Goal: Task Accomplishment & Management: Manage account settings

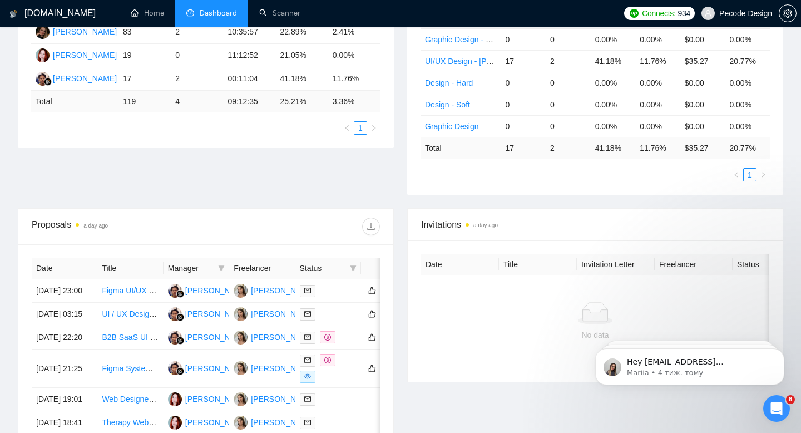
click at [737, 13] on span "Pecode Design" at bounding box center [745, 13] width 53 height 0
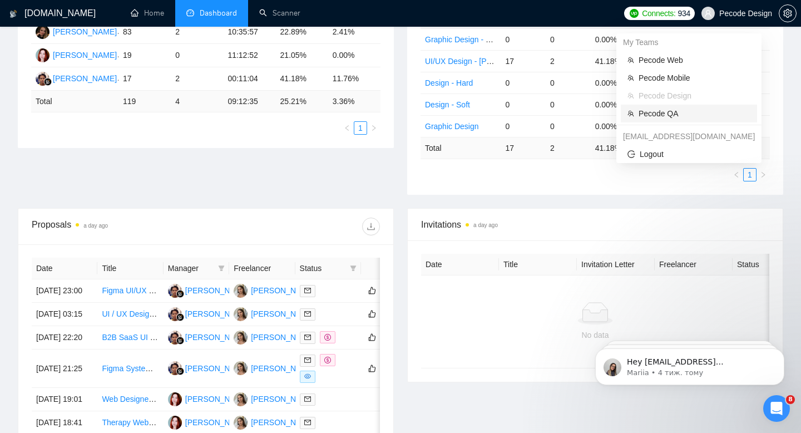
click at [651, 113] on span "Pecode QA" at bounding box center [695, 113] width 112 height 12
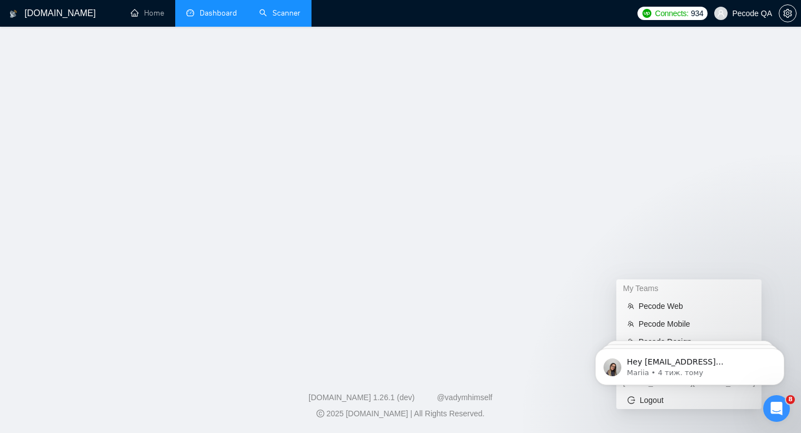
click at [293, 8] on link "Scanner" at bounding box center [279, 12] width 41 height 9
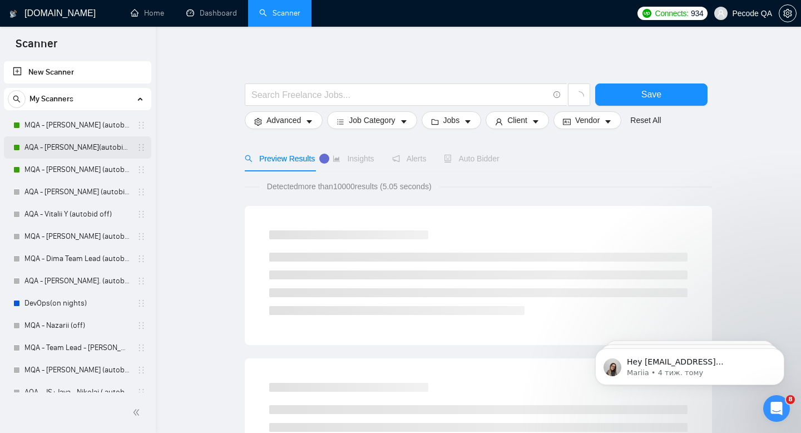
click at [77, 151] on link "AQA - [PERSON_NAME](autobid on) (Copy of Polina's)" at bounding box center [77, 147] width 106 height 22
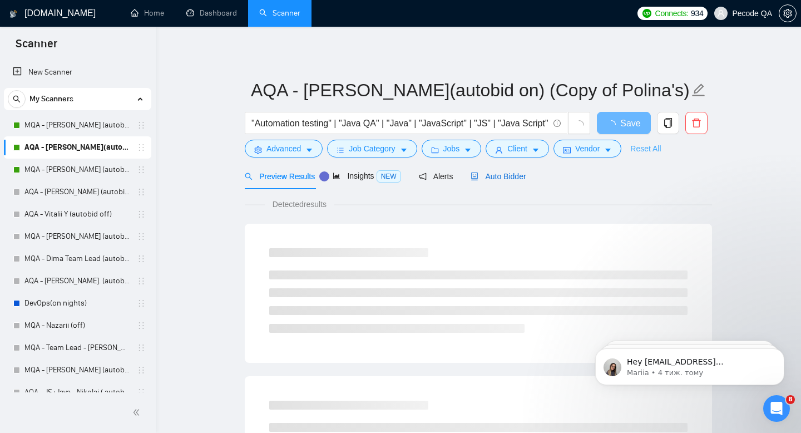
click at [524, 181] on div "Auto Bidder" at bounding box center [498, 176] width 55 height 12
click at [524, 176] on span "Auto Bidder" at bounding box center [498, 176] width 55 height 9
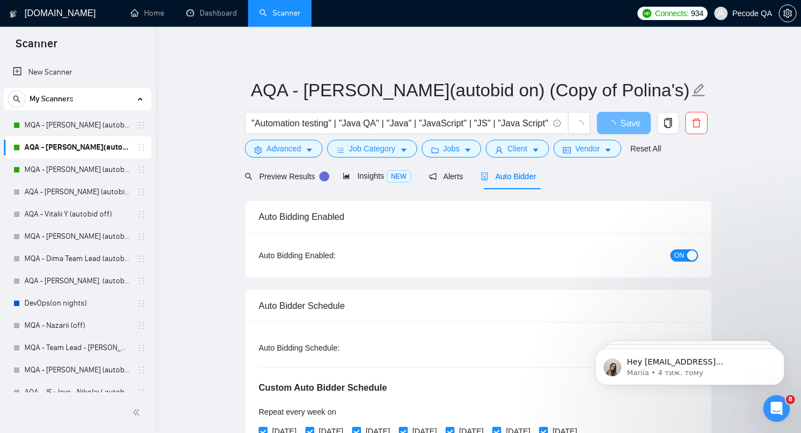
radio input "false"
radio input "true"
checkbox input "true"
click at [688, 266] on div "Auto Bidding Enabled: ON" at bounding box center [478, 255] width 466 height 45
click at [681, 258] on span "ON" at bounding box center [679, 255] width 10 height 12
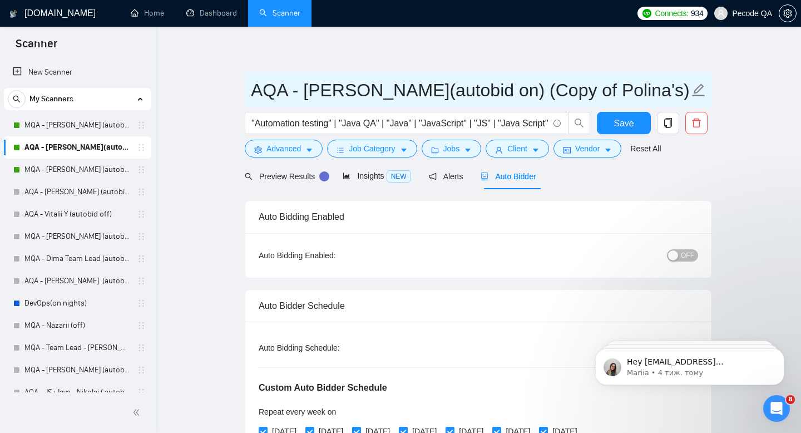
click at [452, 95] on input "AQA - [PERSON_NAME](autobid on) (Copy of Polina's)" at bounding box center [470, 90] width 438 height 28
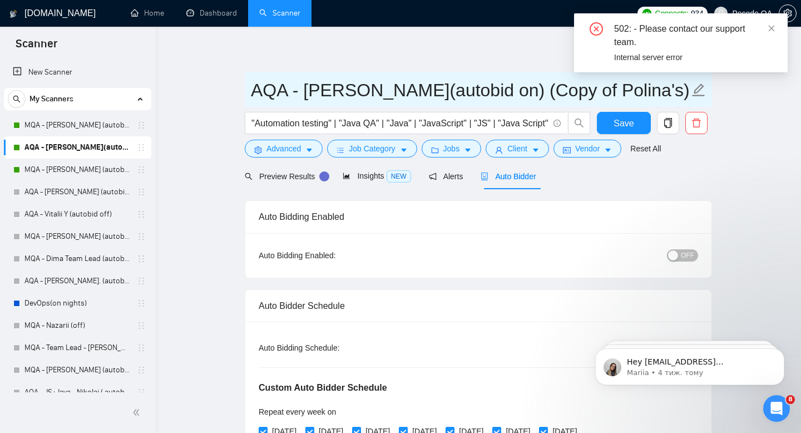
click at [452, 95] on input "AQA - [PERSON_NAME](autobid on) (Copy of Polina's)" at bounding box center [470, 90] width 438 height 28
click at [457, 100] on input "AQA - [PERSON_NAME](autobid on) (Copy of Polina's)" at bounding box center [470, 90] width 438 height 28
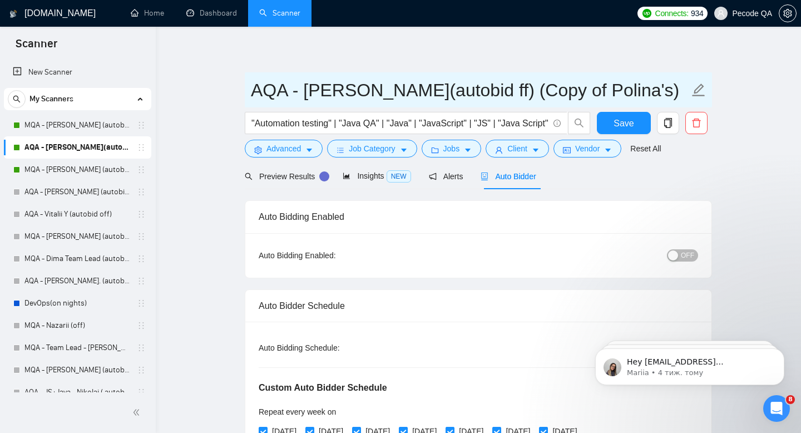
type input "AQA - [PERSON_NAME](autobid ff) (Copy of Polina's)"
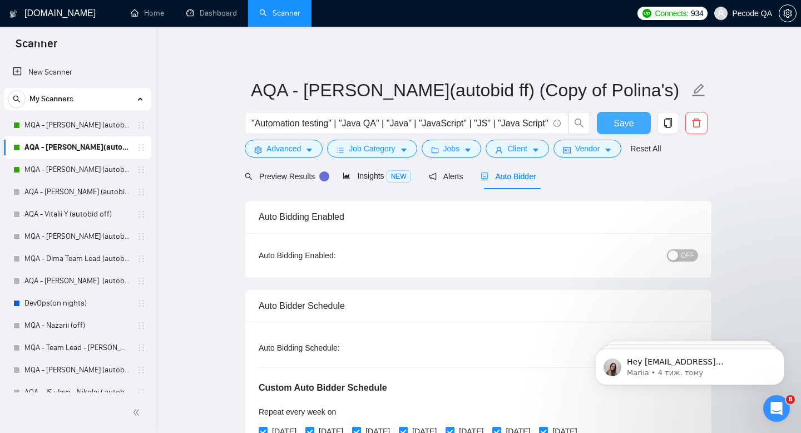
click at [626, 118] on span "Save" at bounding box center [624, 123] width 20 height 14
checkbox input "true"
click at [218, 18] on link "Dashboard" at bounding box center [211, 12] width 51 height 9
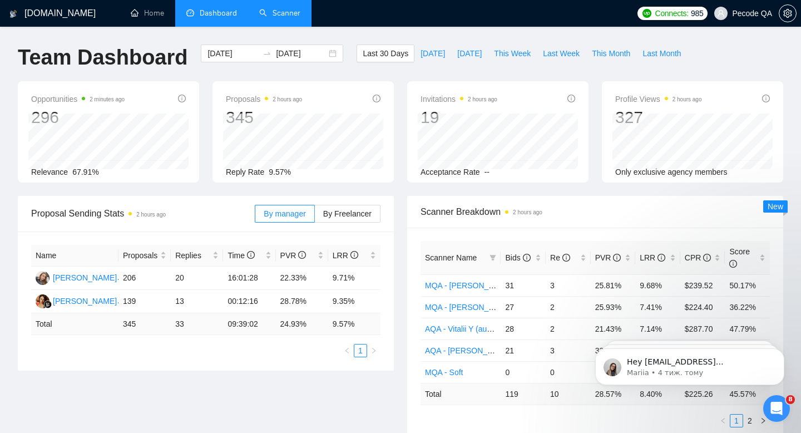
click at [287, 15] on link "Scanner" at bounding box center [279, 12] width 41 height 9
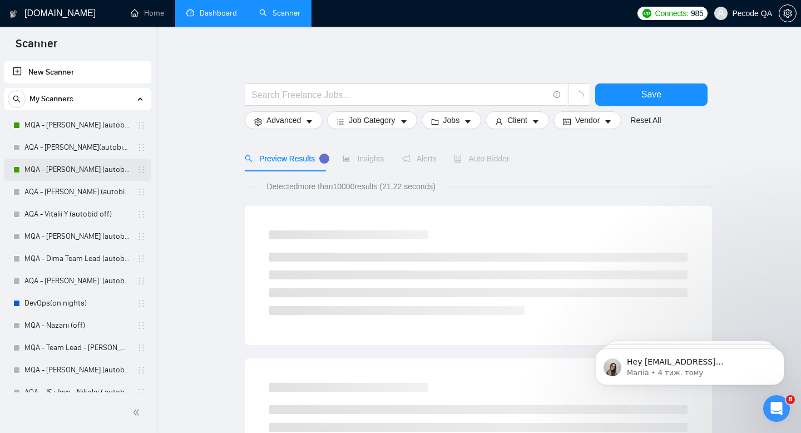
click at [78, 174] on link "MQA - [PERSON_NAME] (autobid on)" at bounding box center [77, 170] width 106 height 22
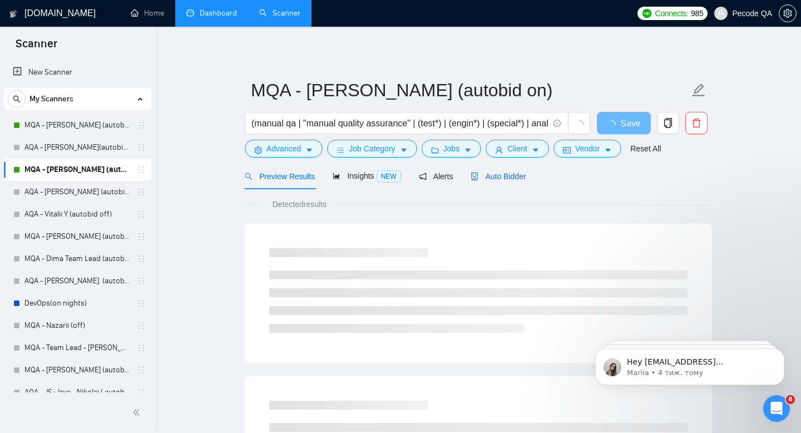
click at [523, 179] on span "Auto Bidder" at bounding box center [498, 176] width 55 height 9
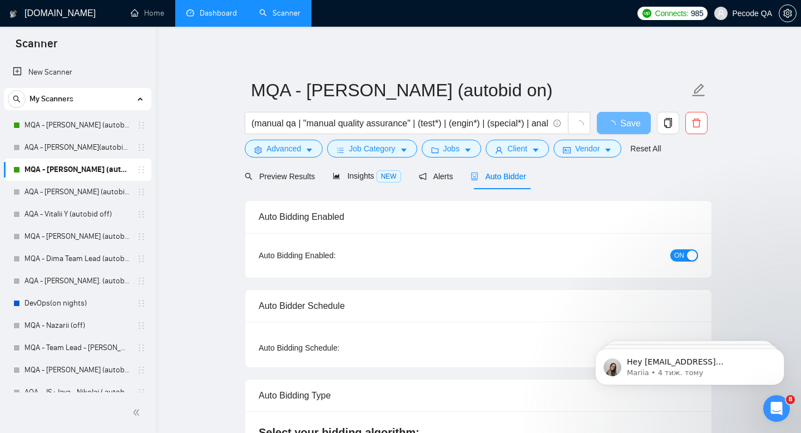
radio input "false"
radio input "true"
checkbox input "true"
